Goal: Transaction & Acquisition: Purchase product/service

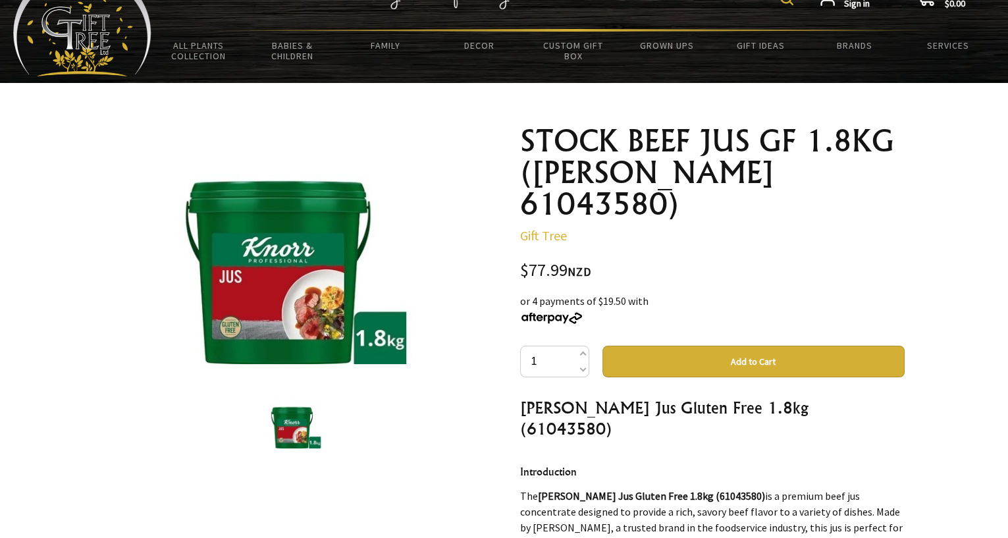
scroll to position [41, 0]
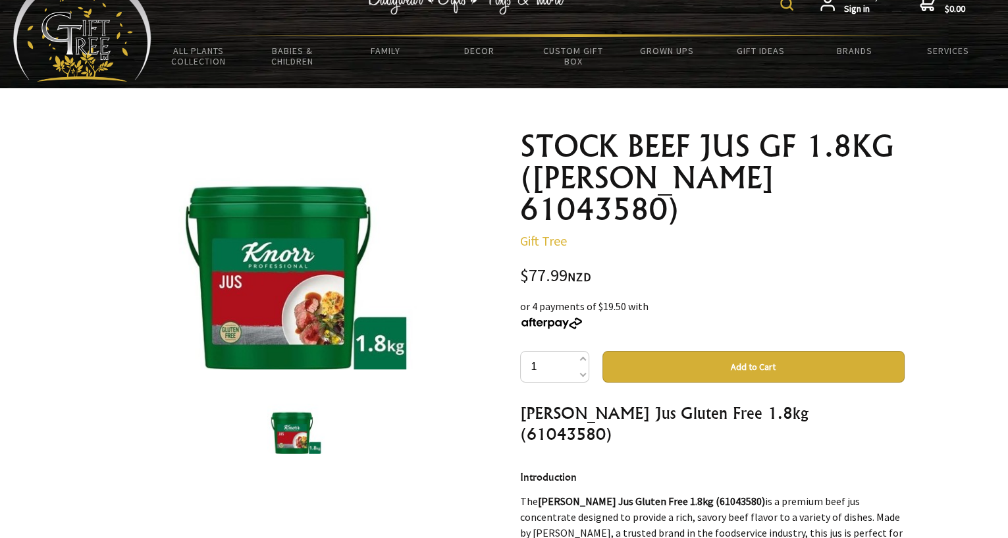
click at [744, 351] on button "Add to Cart" at bounding box center [754, 367] width 302 height 32
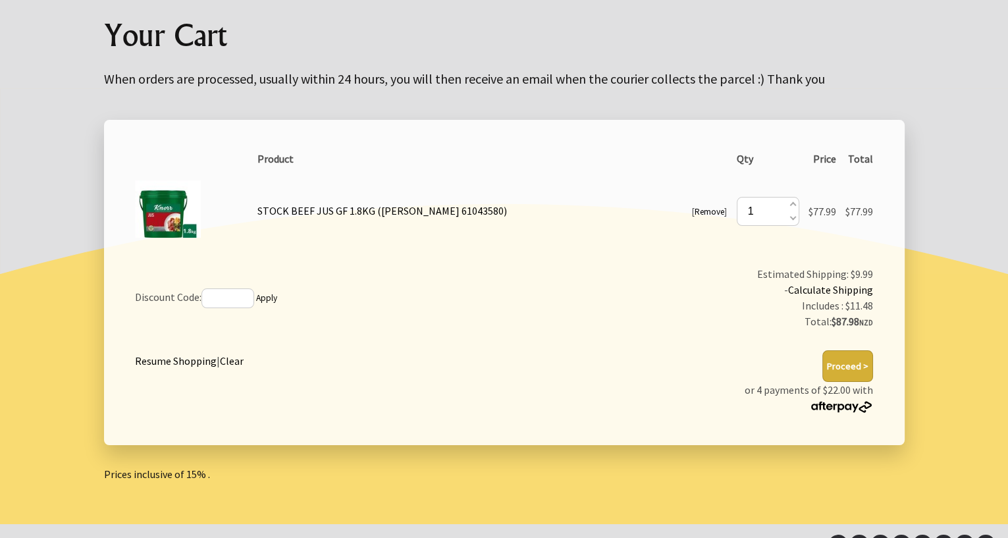
scroll to position [144, 0]
click at [836, 406] on img at bounding box center [841, 406] width 63 height 12
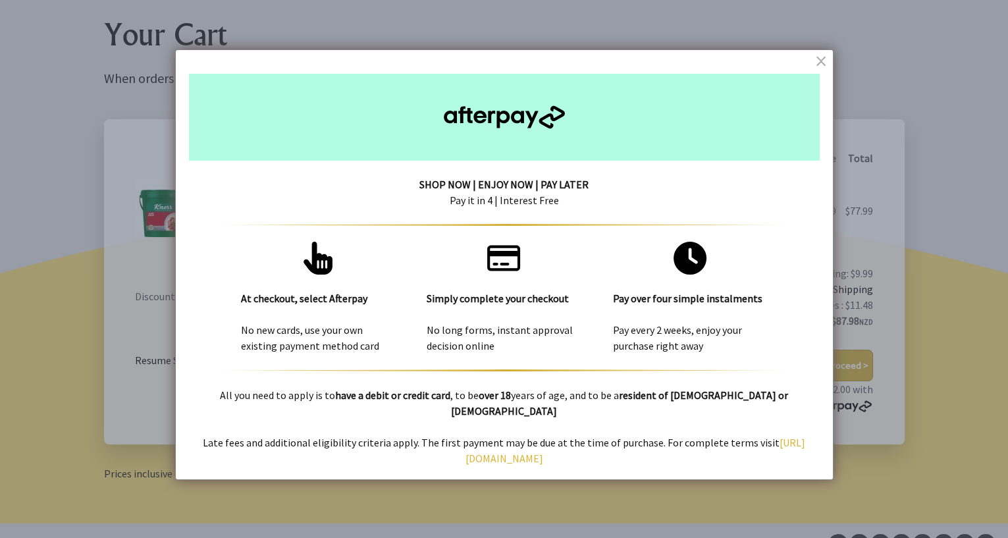
click at [821, 59] on dialogboxclose at bounding box center [823, 61] width 16 height 16
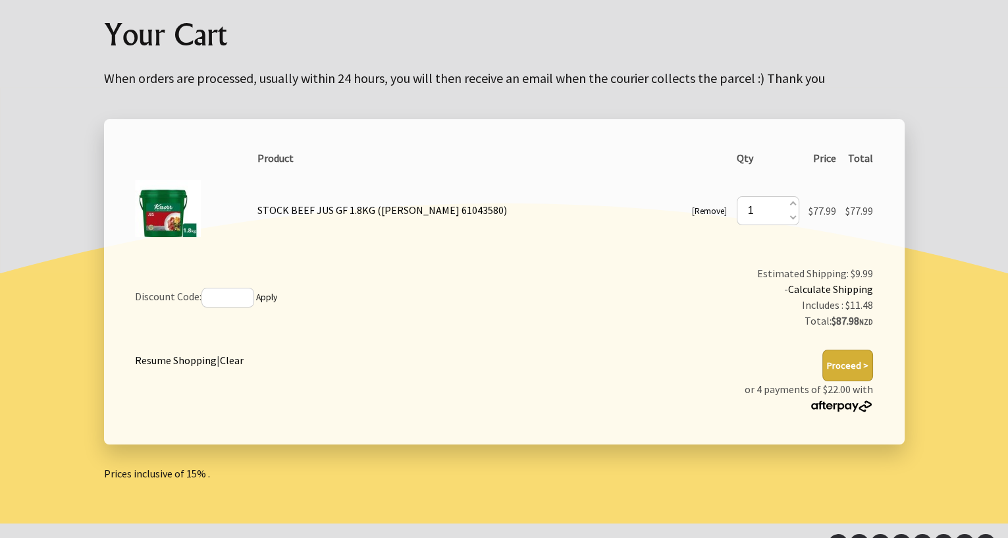
click at [927, 137] on div at bounding box center [504, 306] width 1008 height 436
